Goal: Task Accomplishment & Management: Use online tool/utility

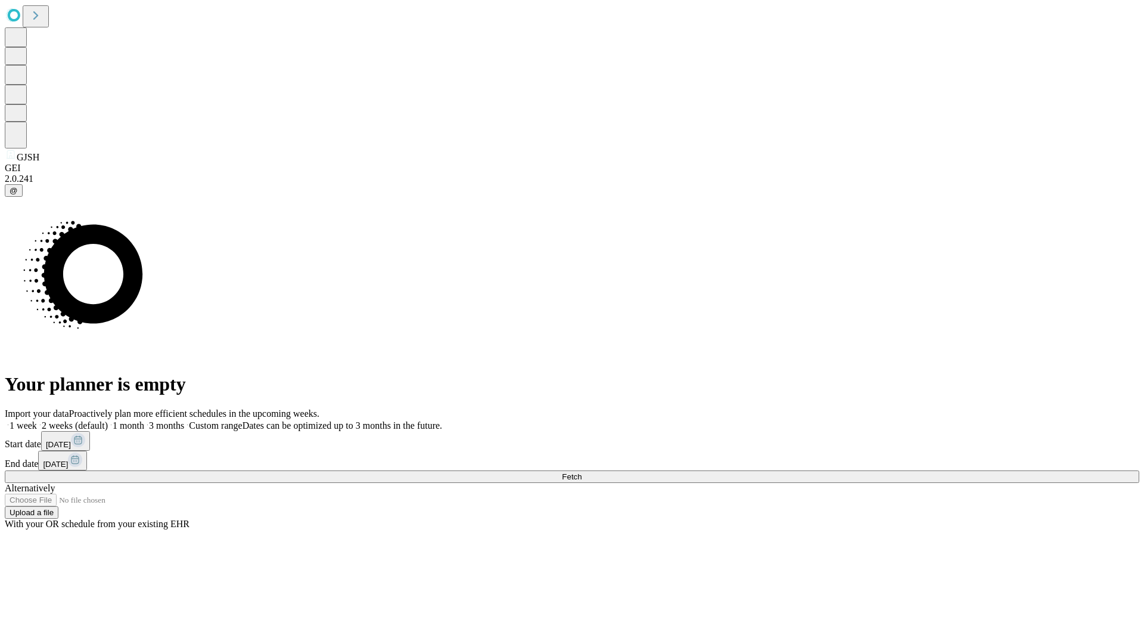
click at [582, 472] on span "Fetch" at bounding box center [572, 476] width 20 height 9
